Goal: Information Seeking & Learning: Learn about a topic

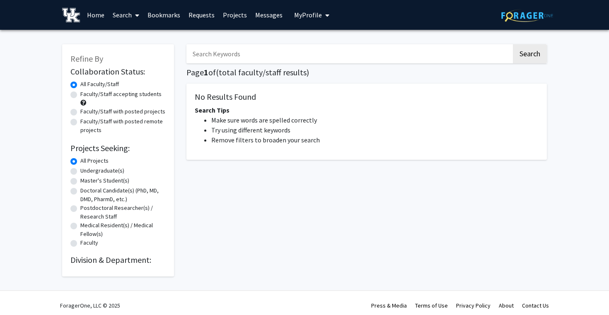
click at [131, 93] on label "Faculty/Staff accepting students" at bounding box center [120, 94] width 81 height 9
click at [86, 93] on input "Faculty/Staff accepting students" at bounding box center [82, 92] width 5 height 5
radio input "true"
click at [111, 173] on label "Undergraduate(s)" at bounding box center [102, 170] width 44 height 9
click at [86, 172] on input "Undergraduate(s)" at bounding box center [82, 168] width 5 height 5
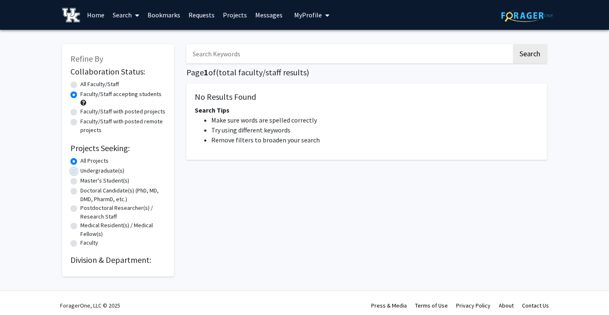
radio input "true"
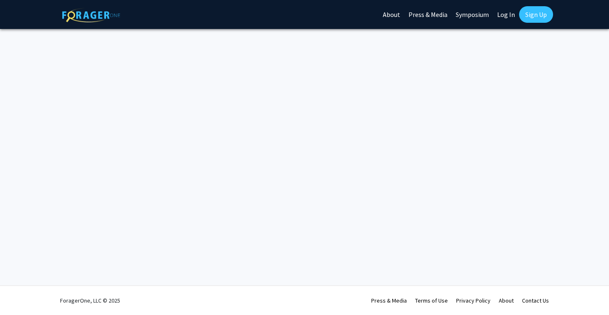
click at [85, 12] on img at bounding box center [91, 15] width 58 height 14
